Goal: Navigation & Orientation: Find specific page/section

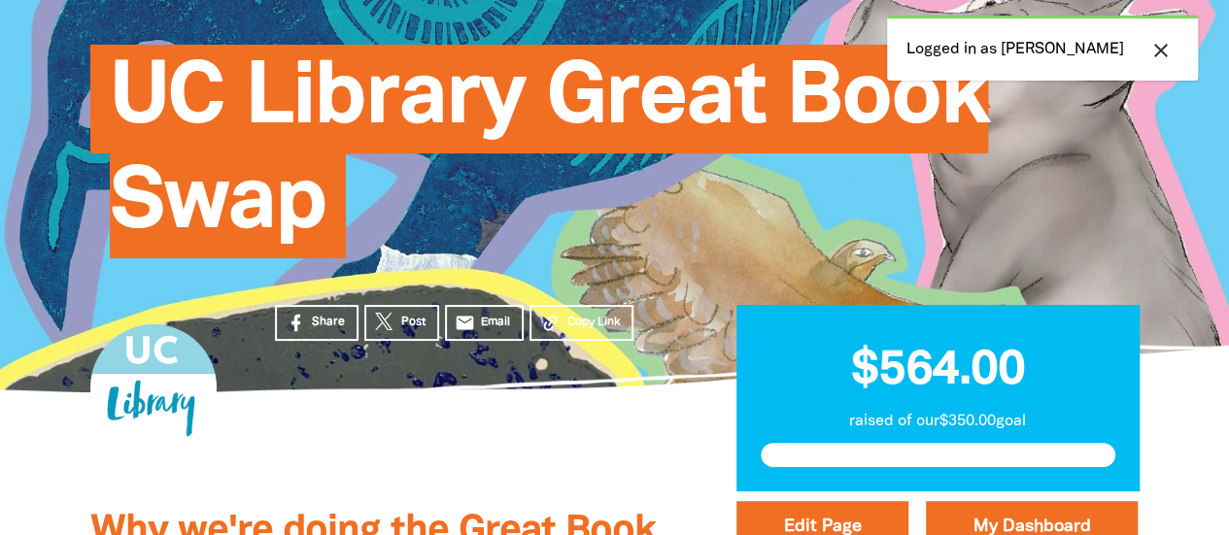
scroll to position [291, 0]
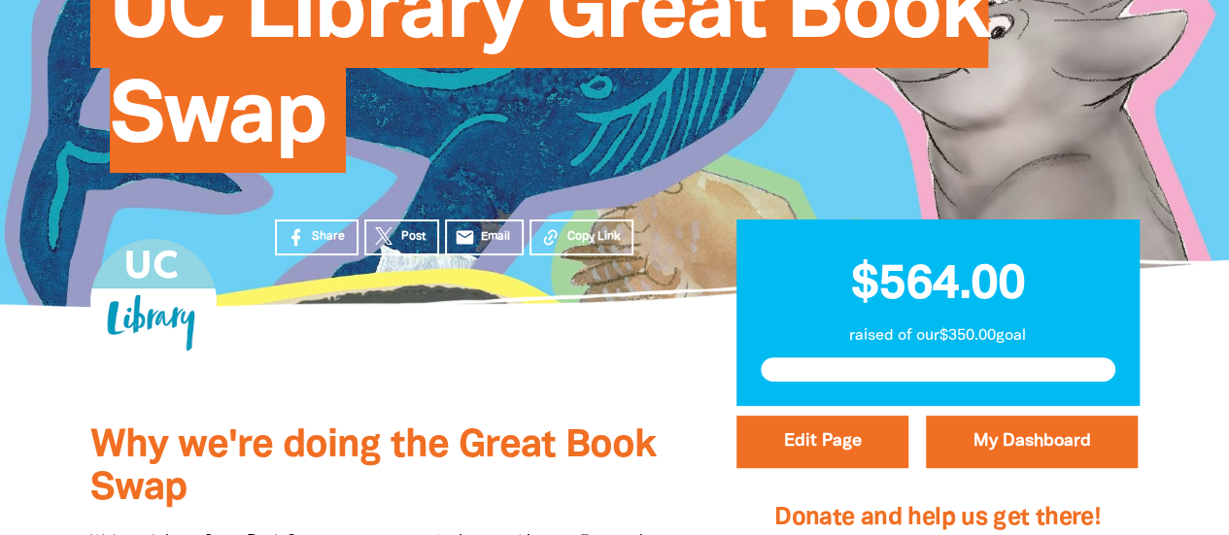
click at [789, 90] on h1 "UC Library Great Book Swap" at bounding box center [634, 66] width 1049 height 210
